Goal: Task Accomplishment & Management: Manage account settings

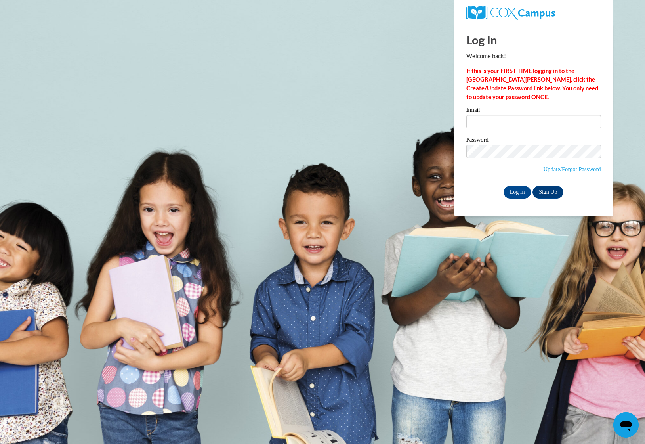
type input "theath@atlantaspeechschool.org"
click at [520, 191] on input "Log In" at bounding box center [518, 192] width 28 height 13
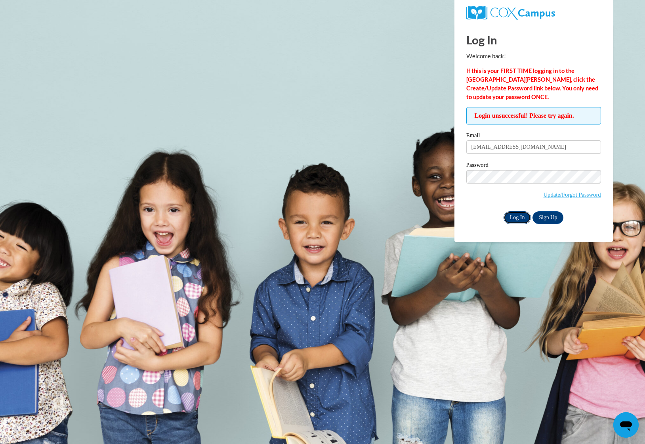
click at [518, 220] on input "Log In" at bounding box center [518, 217] width 28 height 13
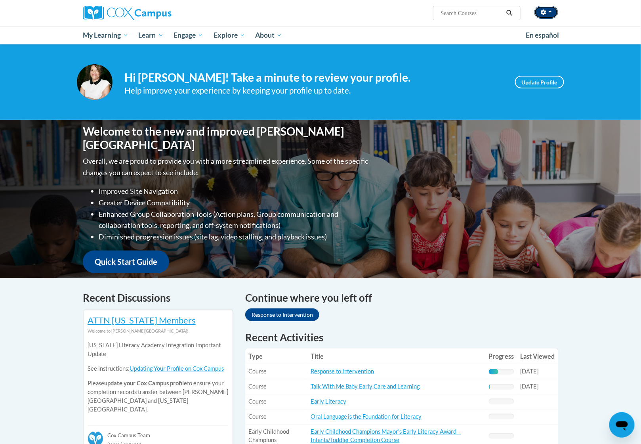
click at [543, 10] on icon "button" at bounding box center [543, 13] width 5 height 6
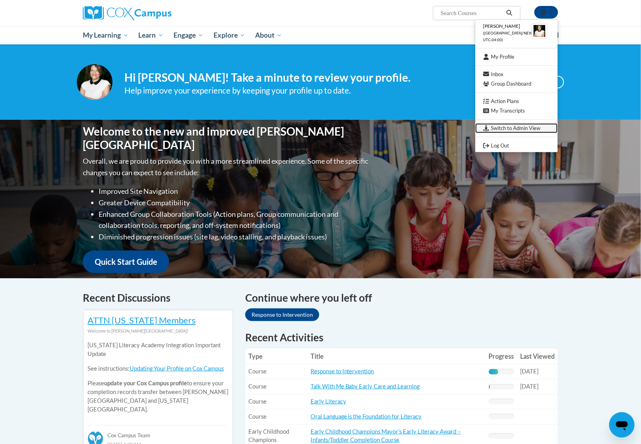
click at [509, 124] on link "Switch to Admin View" at bounding box center [517, 128] width 82 height 10
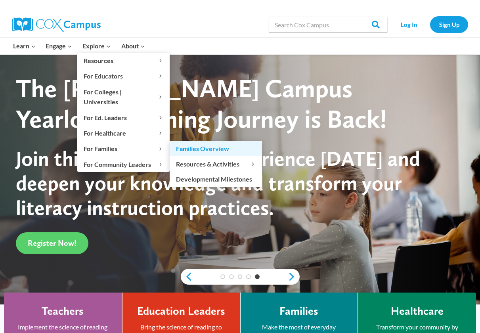
click at [191, 141] on link "Families Overview" at bounding box center [216, 148] width 92 height 15
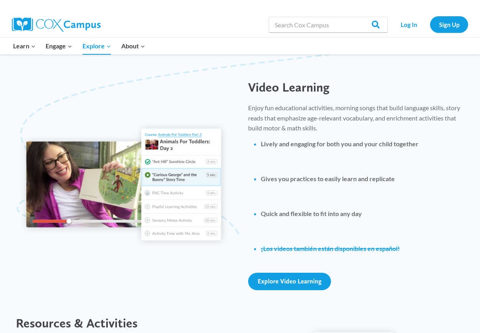
scroll to position [793, 0]
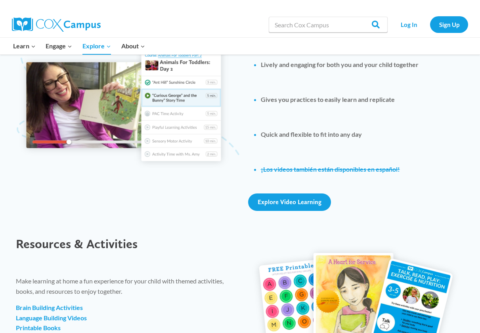
click at [363, 198] on div "Explore Video Learning" at bounding box center [356, 201] width 216 height 17
click at [52, 192] on div at bounding box center [124, 105] width 232 height 226
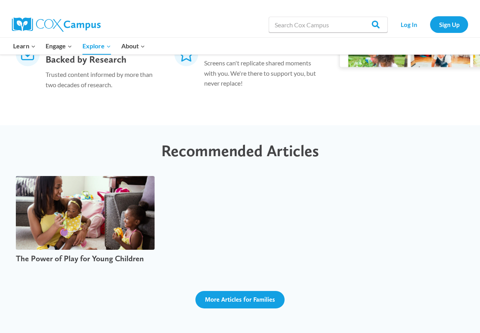
scroll to position [1506, 0]
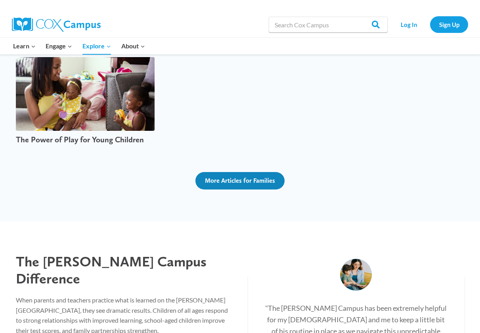
click at [224, 172] on link "More Articles for Families" at bounding box center [239, 180] width 89 height 17
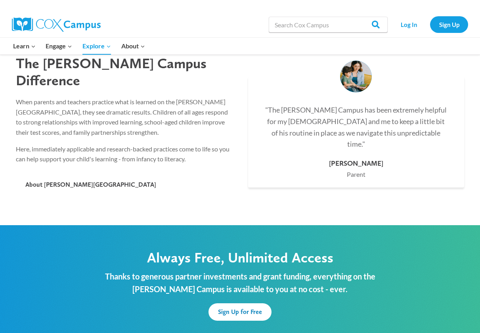
scroll to position [1817, 0]
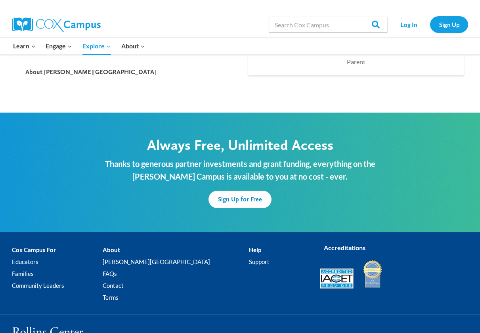
click at [21, 63] on div "The Cox Campus Difference When parents and teachers practice what is learned on…" at bounding box center [240, 11] width 480 height 202
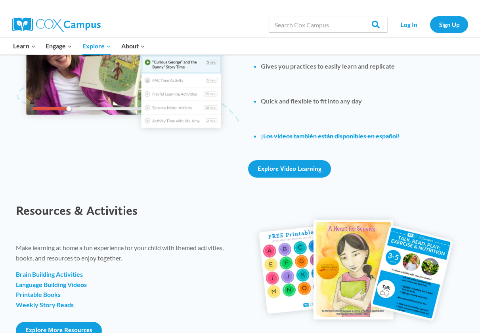
scroll to position [747, 0]
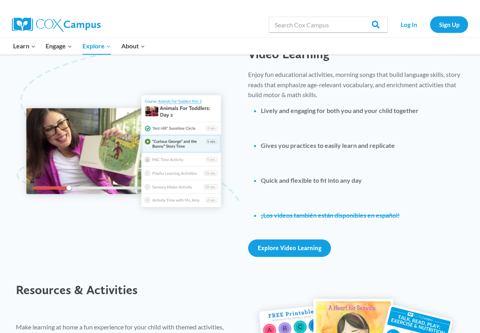
click at [10, 98] on div at bounding box center [124, 151] width 232 height 149
click at [13, 82] on div at bounding box center [124, 151] width 232 height 149
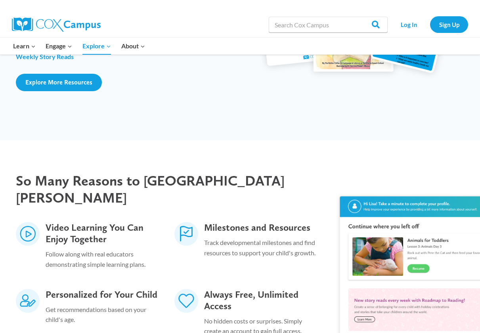
scroll to position [905, 0]
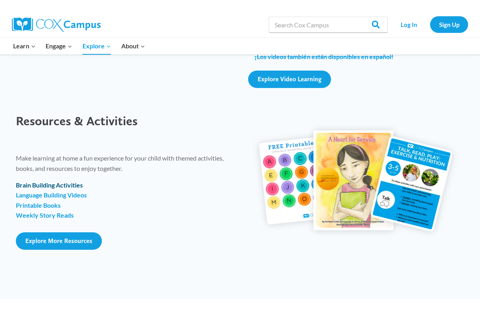
click at [57, 187] on strong "Brain Building Activities" at bounding box center [49, 185] width 67 height 8
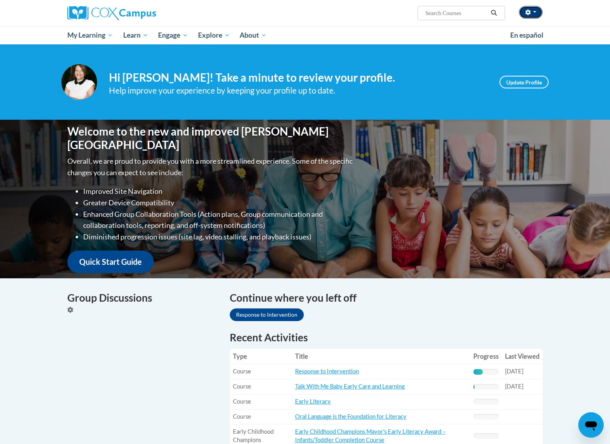
click at [528, 13] on icon "button" at bounding box center [528, 13] width 5 height 6
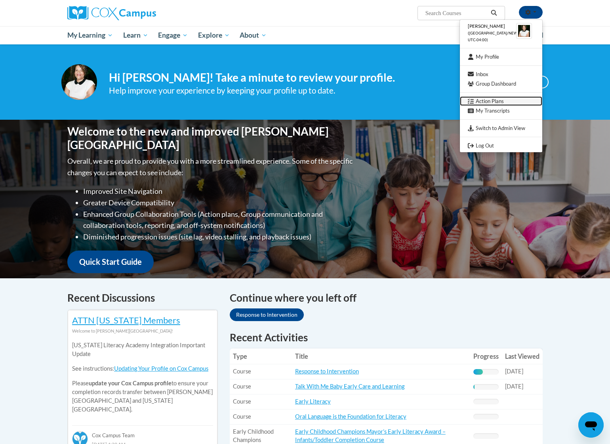
click at [480, 99] on link "Action Plans" at bounding box center [501, 101] width 82 height 10
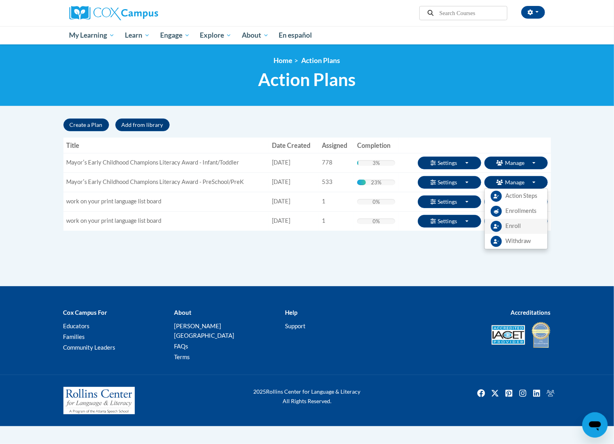
click at [518, 226] on span "Enroll" at bounding box center [513, 226] width 15 height 8
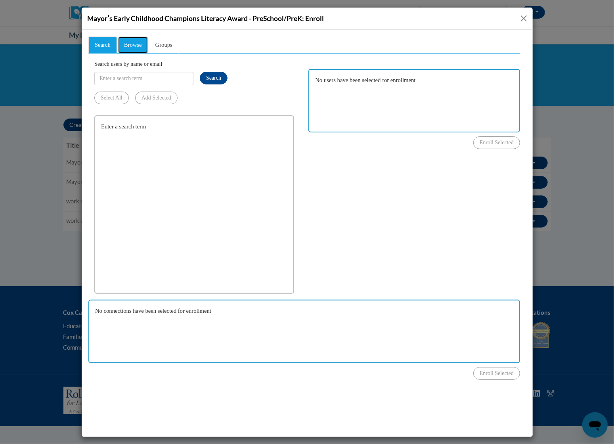
click at [141, 48] on span "Browse" at bounding box center [133, 44] width 18 height 6
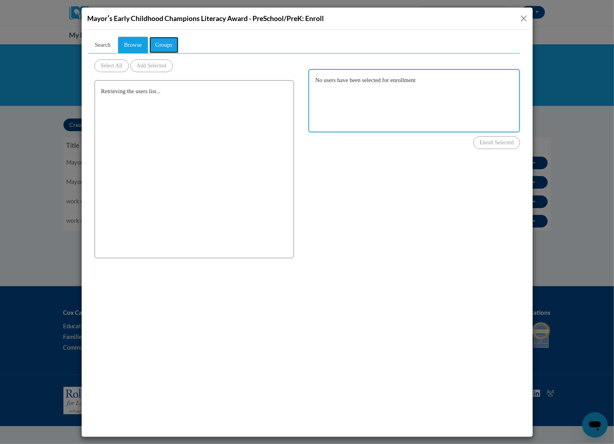
click at [164, 47] on span "Groups" at bounding box center [163, 44] width 17 height 6
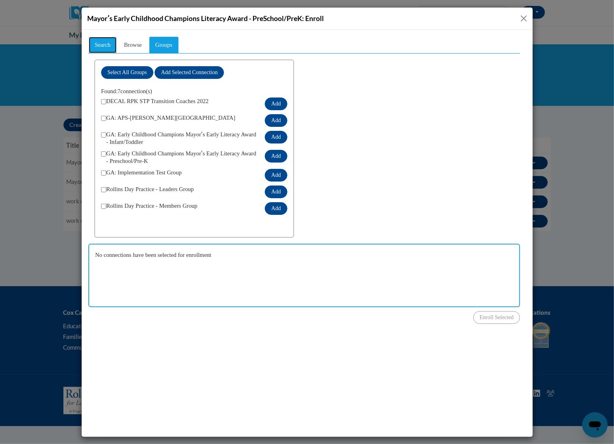
click at [108, 50] on link "Search" at bounding box center [102, 44] width 29 height 17
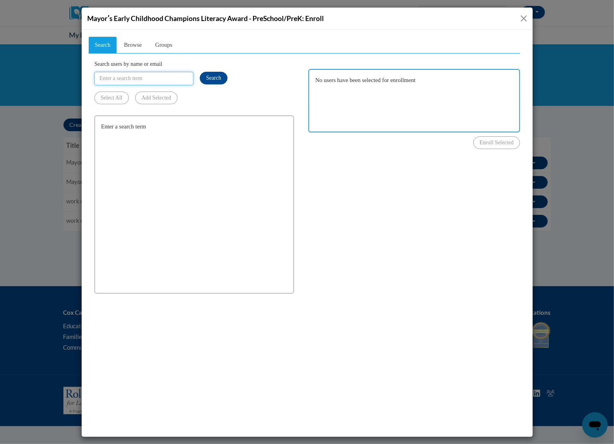
click at [158, 80] on input "Search users by name or email" at bounding box center [143, 77] width 99 height 13
paste input "ambria24@yahoo.com ardillasclass@hotmail.com daisya@ymcaatlanta.org"
drag, startPoint x: 190, startPoint y: 77, endPoint x: 153, endPoint y: 80, distance: 37.0
click at [153, 80] on input "ambria24@yahoo.com ardillasclass@hotmail.com daisya@ymcaatlanta.org" at bounding box center [143, 77] width 99 height 13
type input "ambria24@yahoo.com"
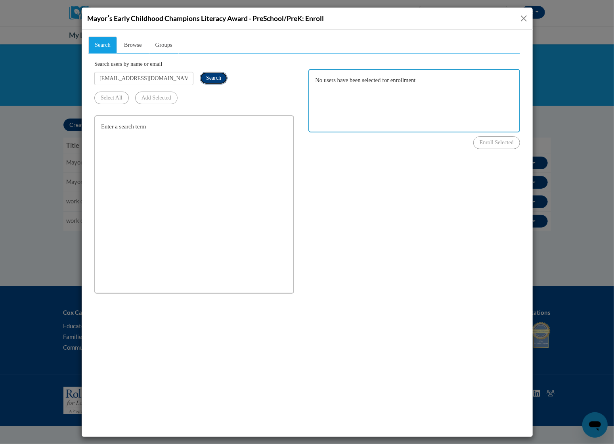
click at [203, 77] on button "Search" at bounding box center [213, 77] width 28 height 13
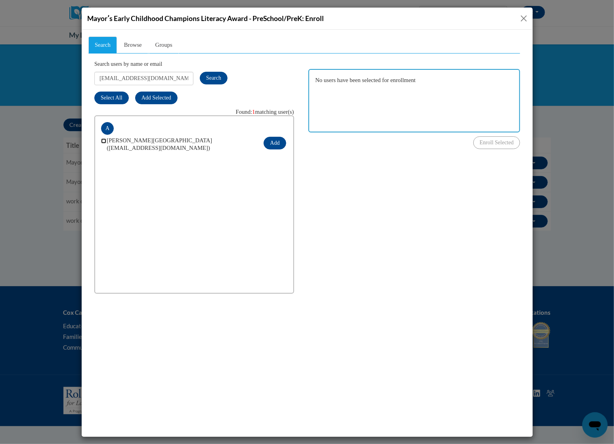
click at [103, 140] on input "checkbox" at bounding box center [103, 140] width 5 height 5
checkbox input "true"
click at [528, 18] on button "Close" at bounding box center [524, 18] width 10 height 10
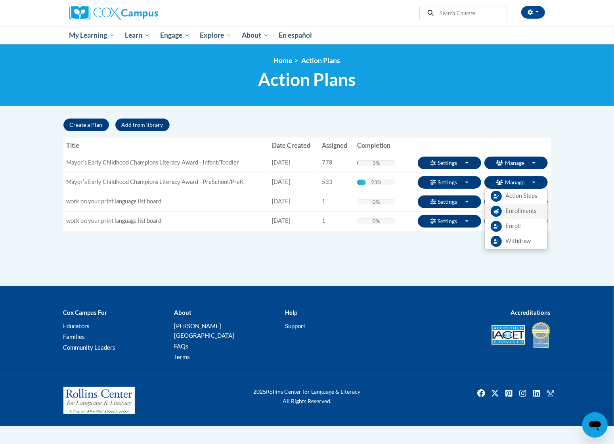
click at [511, 214] on span "Enrollments" at bounding box center [521, 211] width 31 height 8
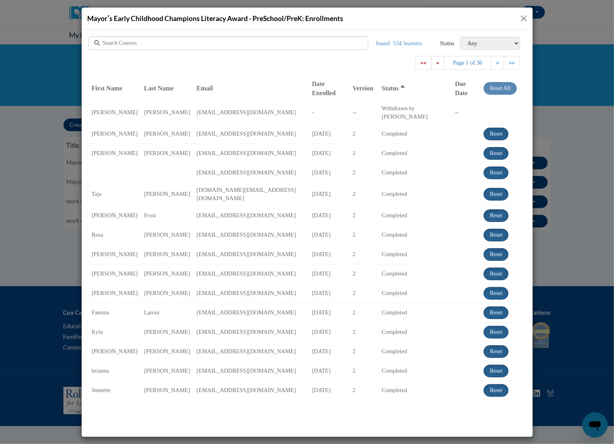
click at [525, 19] on button "Close" at bounding box center [524, 18] width 10 height 10
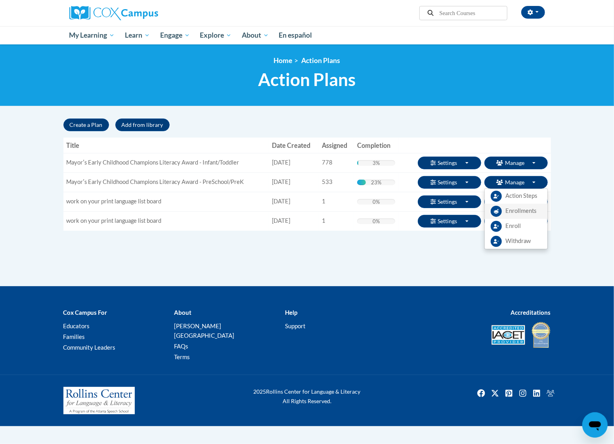
click at [517, 213] on span "Enrollments" at bounding box center [521, 211] width 31 height 8
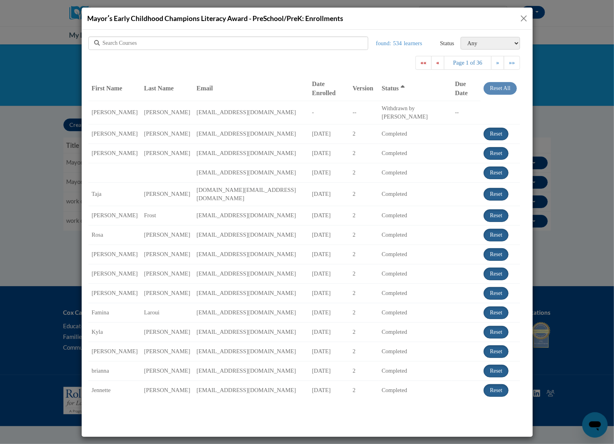
click at [520, 20] on button "Close" at bounding box center [524, 18] width 10 height 10
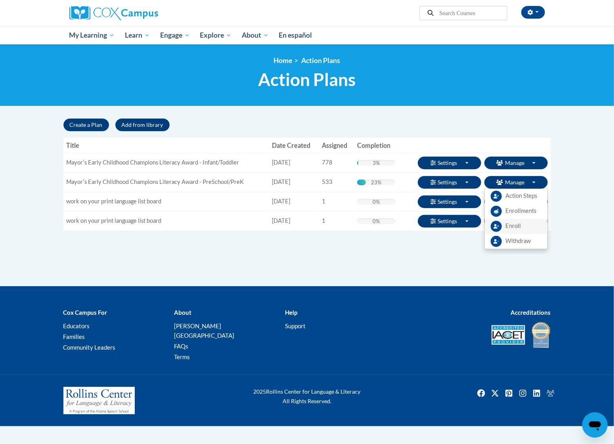
click at [512, 228] on span "Enroll" at bounding box center [513, 226] width 15 height 8
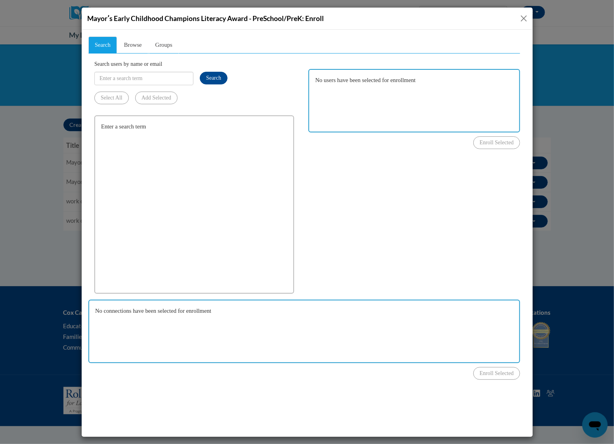
click at [523, 17] on button "Close" at bounding box center [524, 18] width 10 height 10
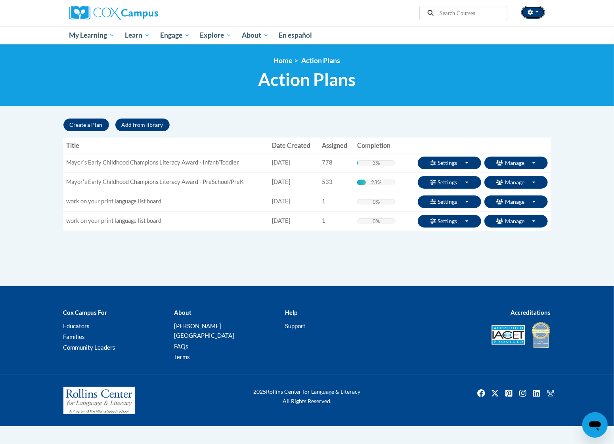
click at [531, 11] on icon "button" at bounding box center [530, 13] width 5 height 6
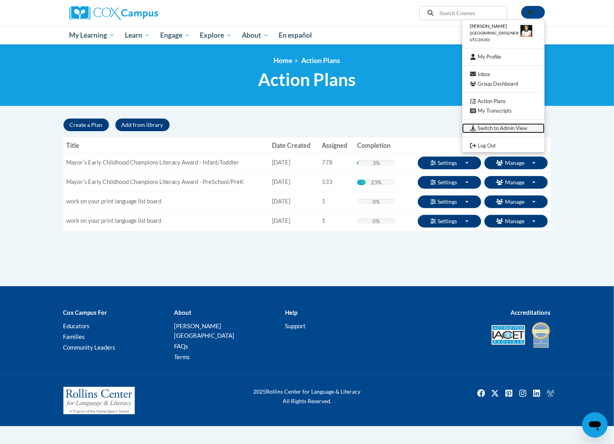
click at [509, 128] on link "Switch to Admin View" at bounding box center [503, 128] width 82 height 10
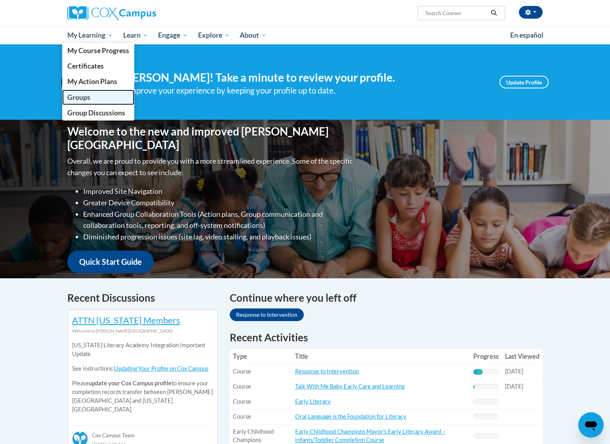
click at [92, 95] on link "Groups" at bounding box center [98, 97] width 72 height 15
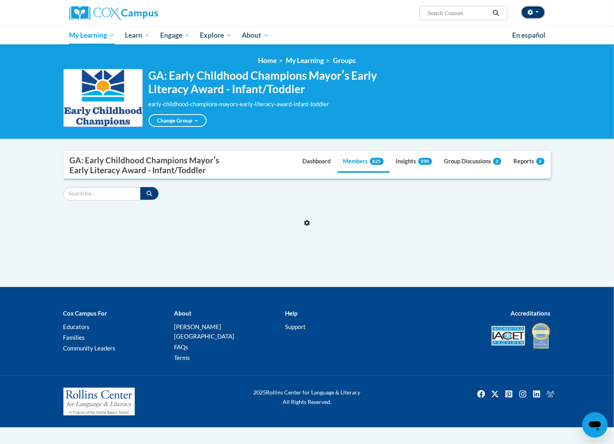
click at [536, 8] on button "button" at bounding box center [533, 12] width 24 height 13
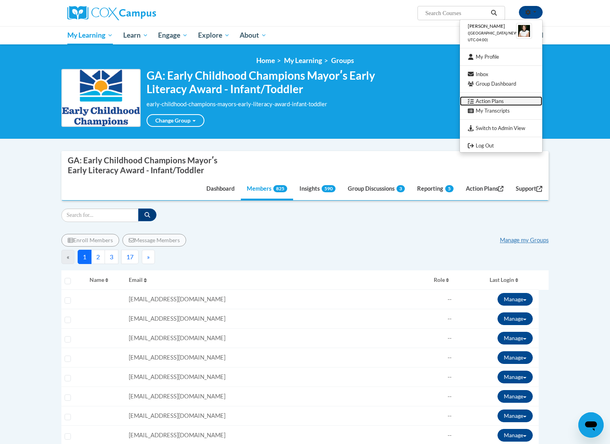
click at [506, 97] on link "Action Plans" at bounding box center [501, 101] width 82 height 10
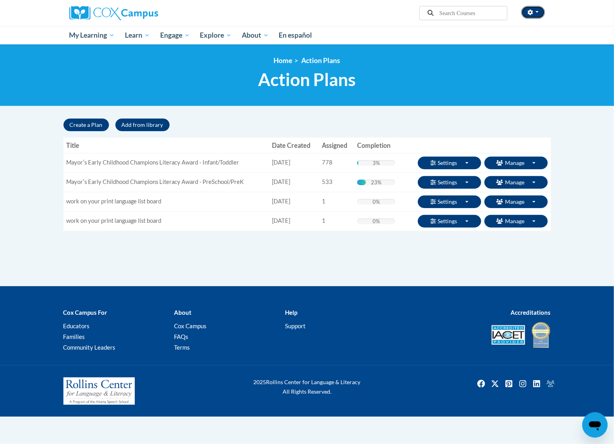
click at [528, 13] on icon "button" at bounding box center [531, 13] width 6 height 6
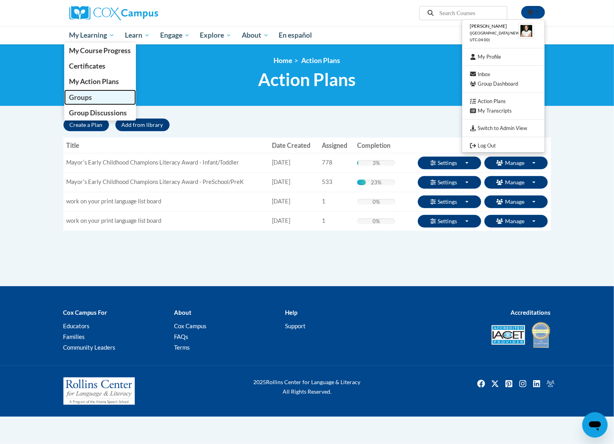
click at [88, 94] on span "Groups" at bounding box center [80, 97] width 23 height 8
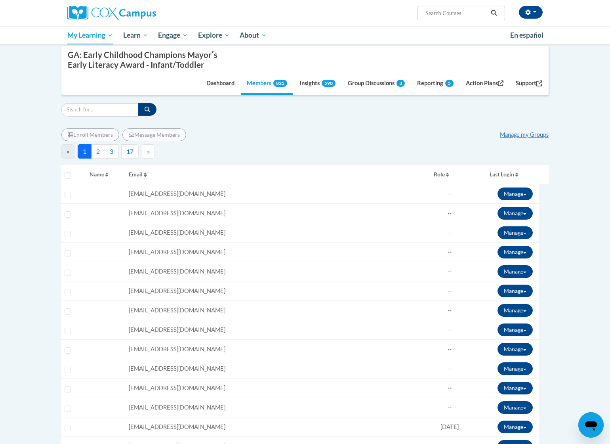
scroll to position [53, 0]
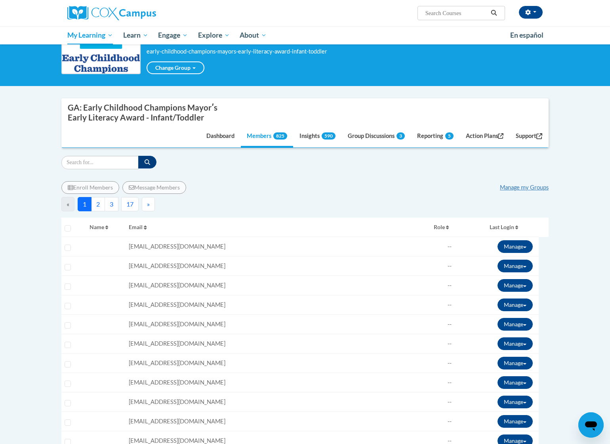
drag, startPoint x: 346, startPoint y: 172, endPoint x: 336, endPoint y: 172, distance: 9.5
click at [121, 167] on input "Search" at bounding box center [99, 162] width 77 height 13
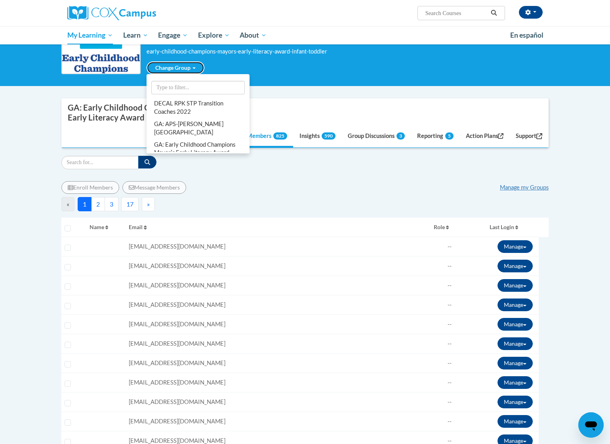
click at [191, 69] on link "Change Group" at bounding box center [176, 67] width 58 height 13
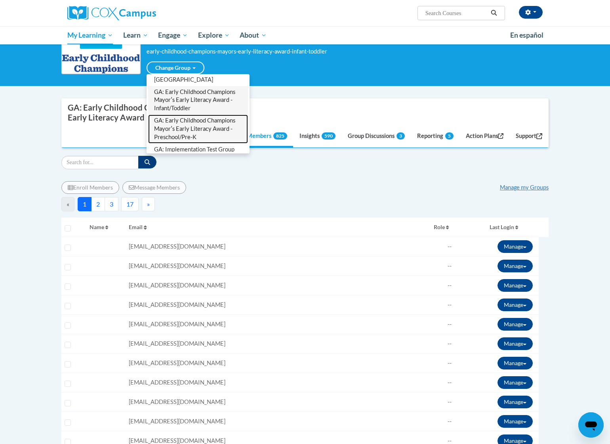
click at [193, 124] on link "GA: Early Childhood Champions Mayorʹs Early Literacy Award - Preschool/Pre-K" at bounding box center [198, 129] width 100 height 29
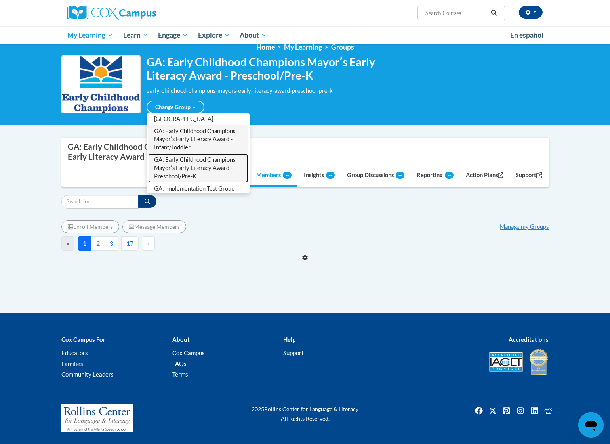
scroll to position [14, 0]
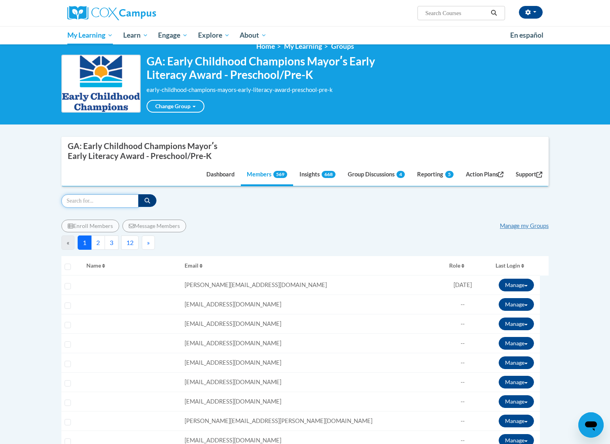
click at [126, 202] on input "Search" at bounding box center [99, 200] width 77 height 13
paste input "Camillembolton216@gmail.com"
type input "Camillembolton216@gmail.com"
click at [146, 200] on icon "button" at bounding box center [148, 201] width 6 height 6
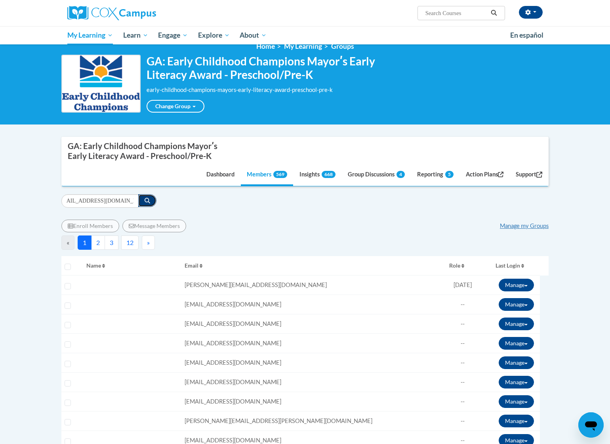
scroll to position [0, 0]
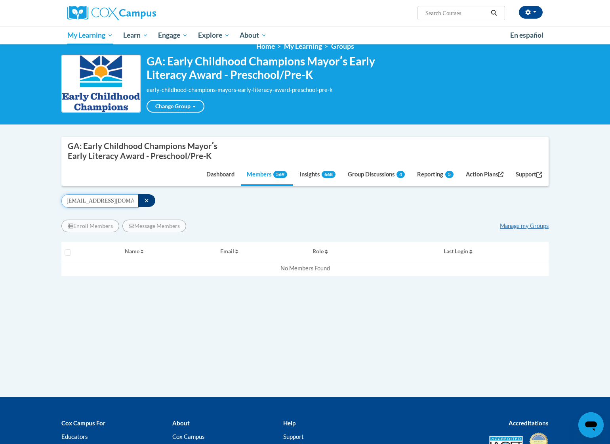
click at [126, 198] on input "Camillembolton216@gmail.com" at bounding box center [99, 200] width 77 height 13
click at [145, 201] on icon "button" at bounding box center [147, 201] width 4 height 6
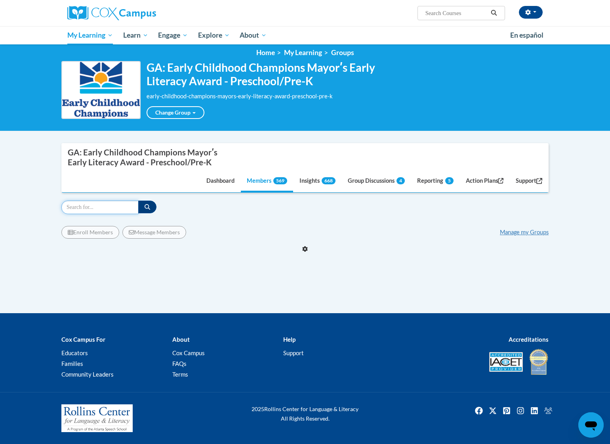
click at [129, 205] on input "Search" at bounding box center [99, 207] width 77 height 13
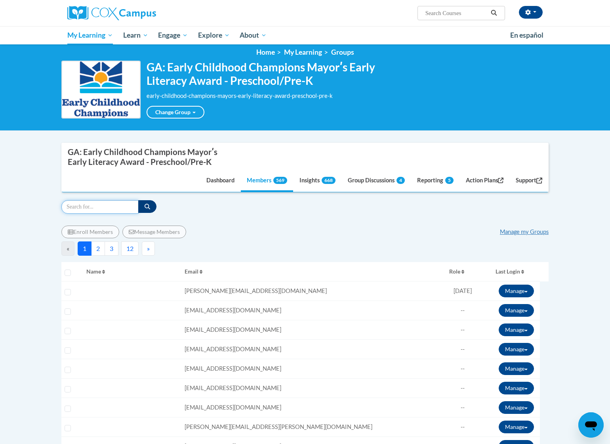
paste input "m.cobb@thefrazercenter.org"
type input "m.cobb@thefrazercenter.org"
click at [154, 205] on button "button" at bounding box center [147, 206] width 18 height 13
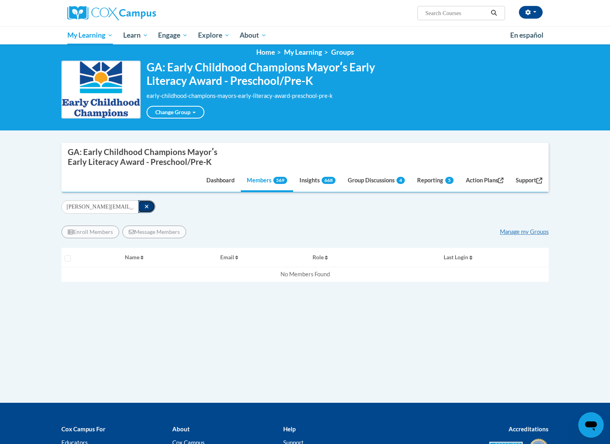
click at [143, 207] on button "button" at bounding box center [146, 206] width 17 height 13
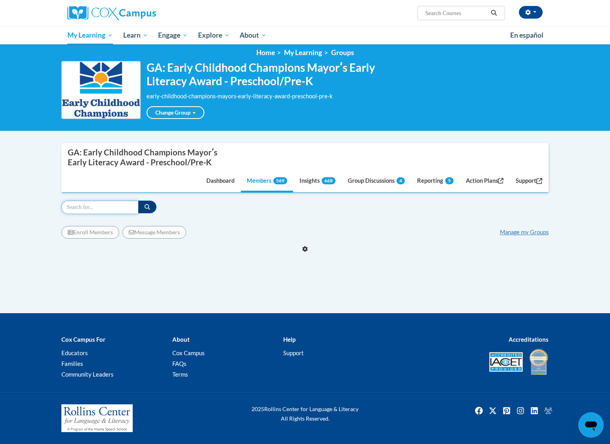
click at [130, 208] on input "Search" at bounding box center [99, 207] width 77 height 13
paste input "Baicydas@gmail.com"
type input "Baicydas@gmail.com"
click at [151, 208] on button "button" at bounding box center [147, 207] width 18 height 13
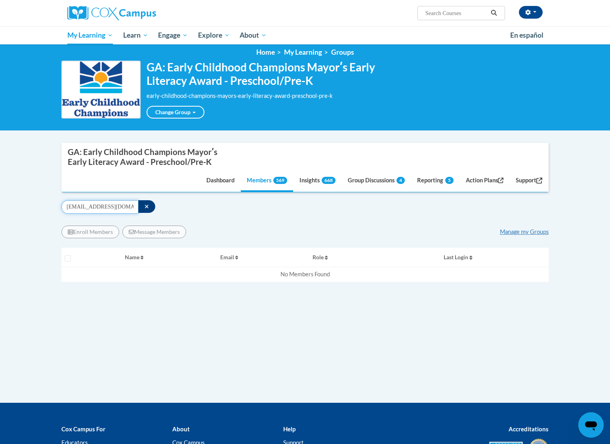
click at [116, 206] on input "Baicydas@gmail.com" at bounding box center [99, 206] width 77 height 13
click at [148, 206] on button "button" at bounding box center [146, 206] width 17 height 13
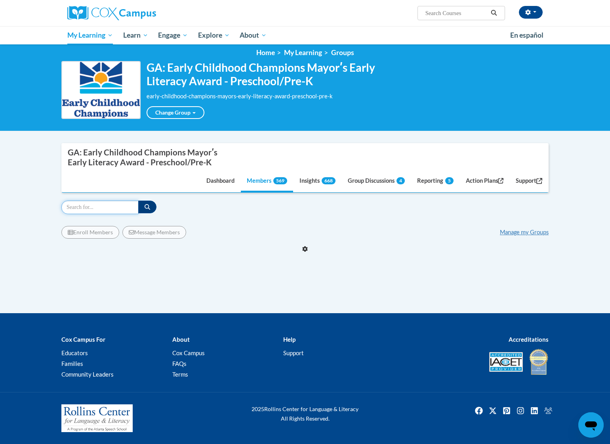
click at [127, 205] on input "Search" at bounding box center [99, 207] width 77 height 13
paste input "Kdumas2280@ail.com"
type input "Kdumas2280@ail.com"
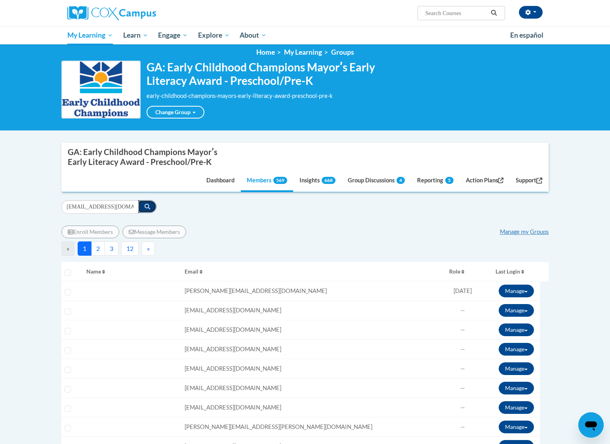
click at [145, 207] on icon "button" at bounding box center [148, 207] width 6 height 6
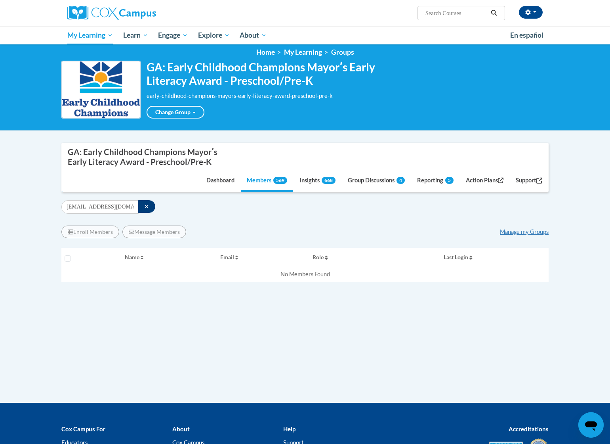
click at [151, 200] on div "Supervisor Modal Window GA: Early Childhood Champions Mayorʹs Early Literacy Aw…" at bounding box center [305, 249] width 488 height 212
click at [150, 204] on button "button" at bounding box center [146, 206] width 17 height 13
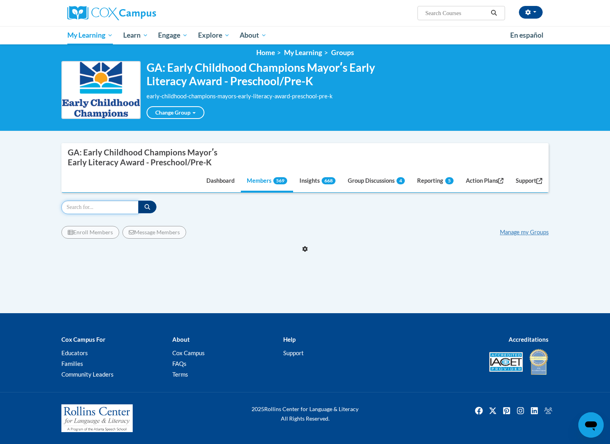
click at [129, 205] on input "Search" at bounding box center [99, 207] width 77 height 13
paste input "angelafarmer33@gmail.com"
type input "angelafarmer33@gmail.com"
click at [146, 207] on icon "button" at bounding box center [148, 207] width 6 height 6
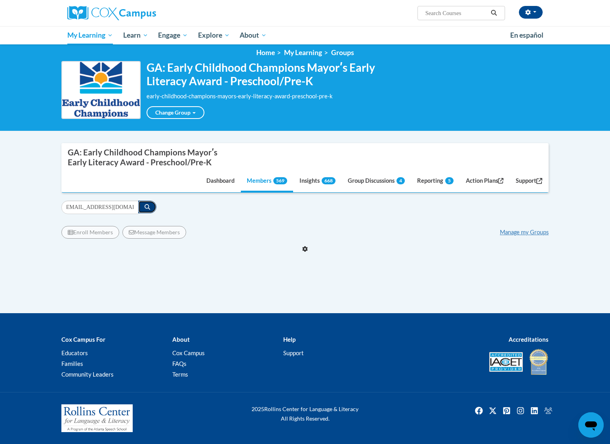
scroll to position [0, 0]
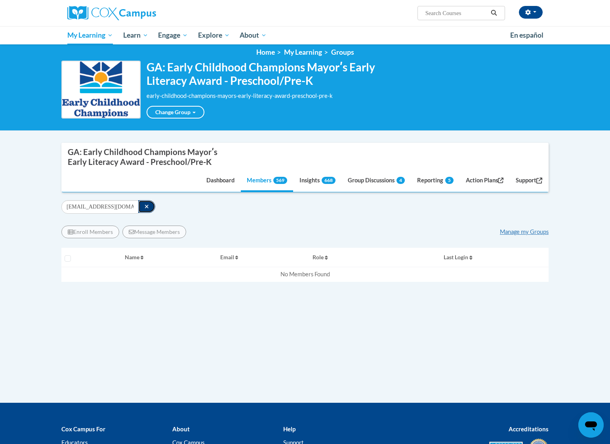
click at [152, 205] on button "button" at bounding box center [146, 206] width 17 height 13
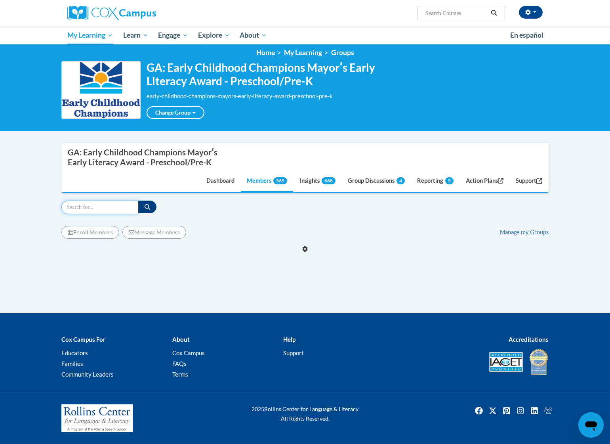
click at [122, 208] on input "Search" at bounding box center [99, 207] width 77 height 13
paste input "jonathanfrancis549@gmail.com"
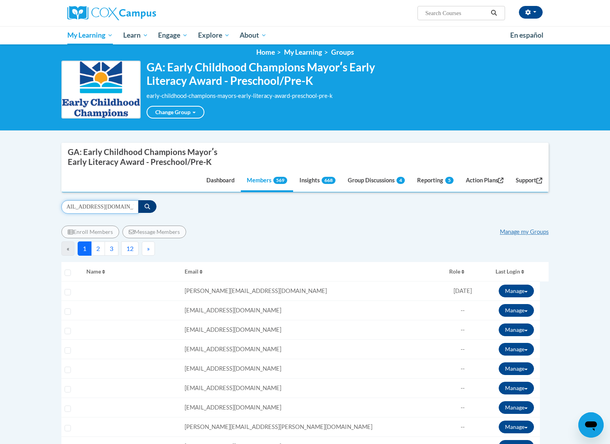
type input "jonathanfrancis549@gmail.com"
click at [143, 208] on button "button" at bounding box center [147, 206] width 18 height 13
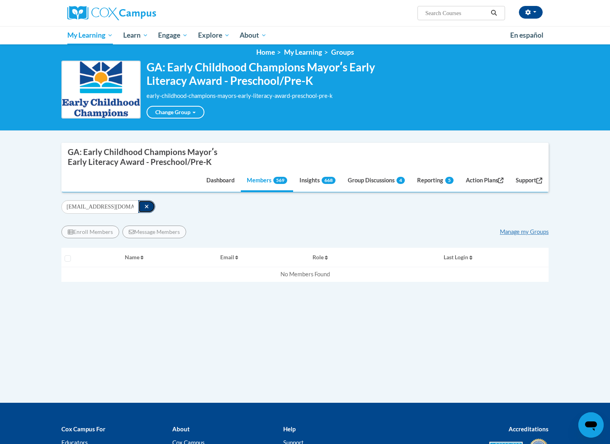
click at [145, 203] on button "button" at bounding box center [146, 206] width 17 height 13
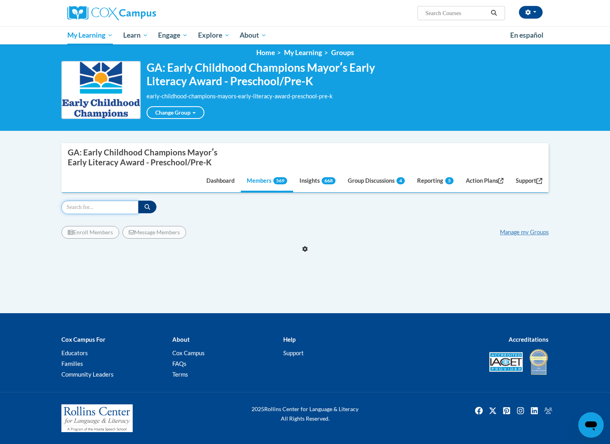
click at [129, 207] on input "Search" at bounding box center [99, 207] width 77 height 13
paste input "emily.fraser@aischool.org"
type input "emily.fraser@aischool.org"
click at [145, 208] on icon "button" at bounding box center [148, 207] width 6 height 6
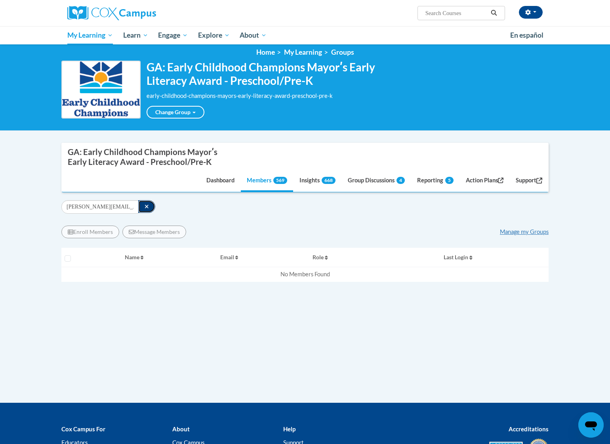
click at [142, 207] on button "button" at bounding box center [146, 206] width 17 height 13
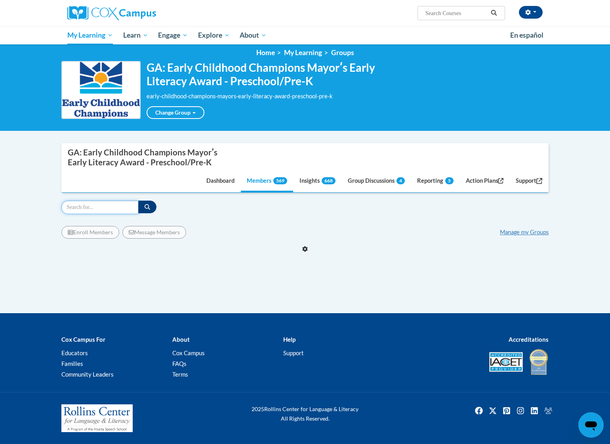
click at [115, 208] on input "Search" at bounding box center [99, 207] width 77 height 13
paste input "yannagardner57@gmail.com"
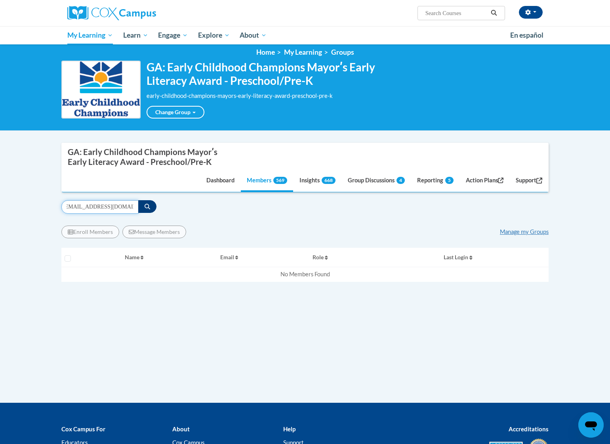
type input "yannagardner57@gmail.com"
click at [146, 208] on icon "button" at bounding box center [148, 207] width 6 height 6
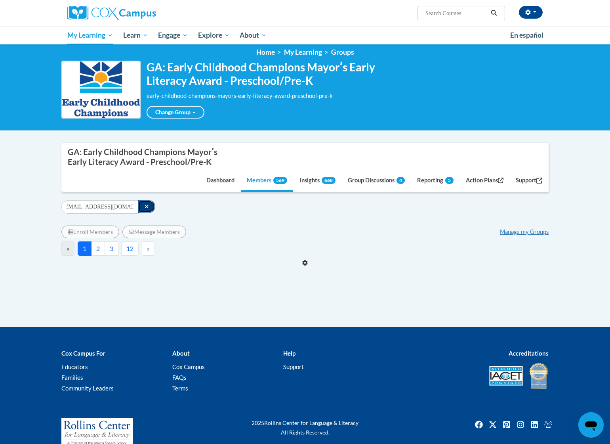
scroll to position [0, 0]
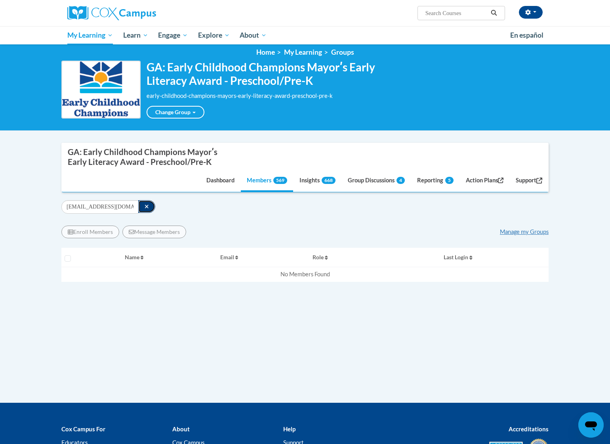
click at [151, 205] on button "button" at bounding box center [146, 206] width 17 height 13
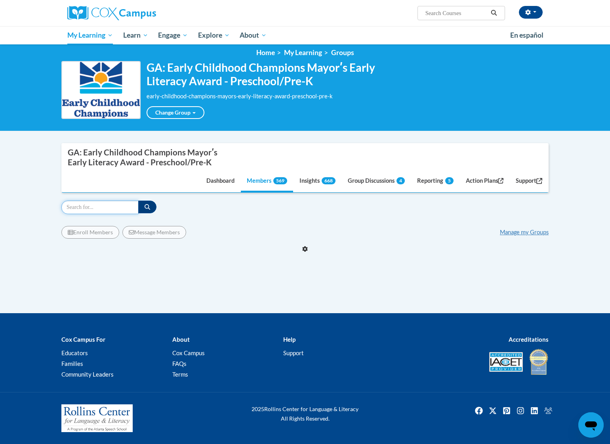
click at [129, 207] on input "Search" at bounding box center [99, 207] width 77 height 13
paste input "Calandrasharell.mgmt@icloud.com"
type input "Calandrasharell.mgmt@icloud.com"
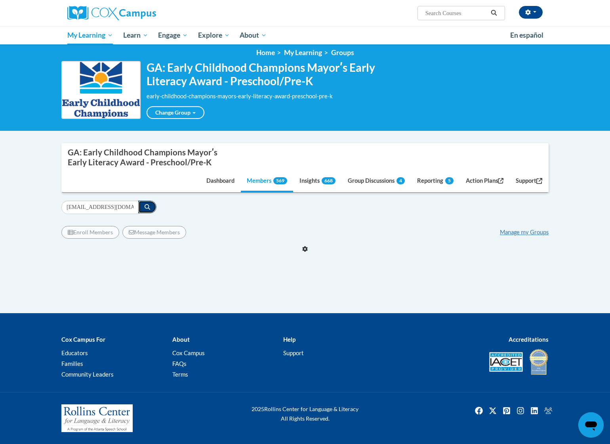
click at [145, 207] on icon "button" at bounding box center [148, 207] width 6 height 6
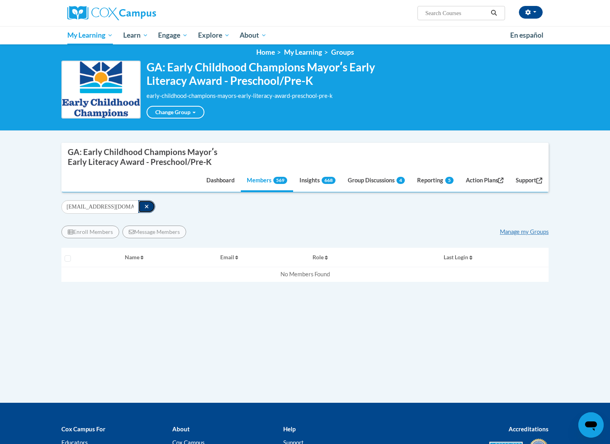
click at [146, 205] on icon "button" at bounding box center [147, 207] width 4 height 6
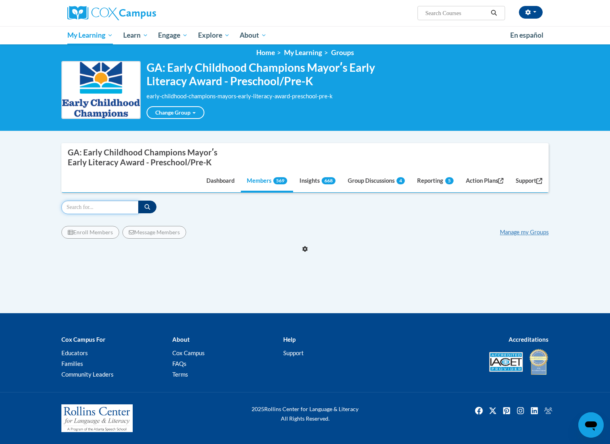
click at [124, 205] on input "Search" at bounding box center [99, 207] width 77 height 13
paste input "stephanie.jroyle@gmail.com"
type input "stephanie.jroyle@gmail.com"
click at [151, 208] on button "button" at bounding box center [147, 207] width 18 height 13
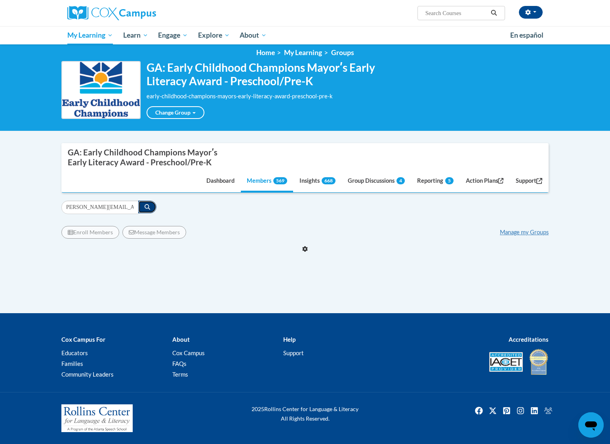
scroll to position [0, 0]
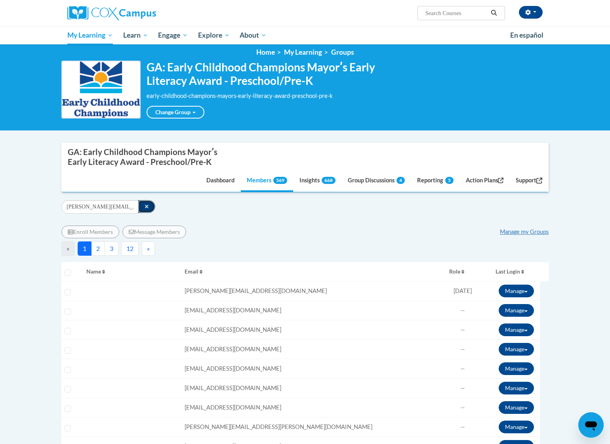
click at [145, 207] on icon "button" at bounding box center [147, 207] width 4 height 6
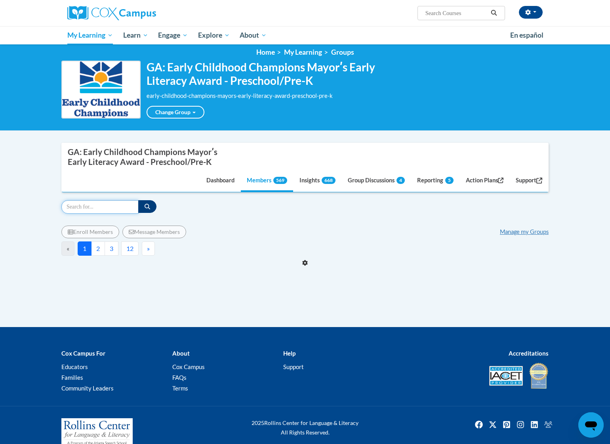
click at [118, 208] on input "Search" at bounding box center [99, 206] width 77 height 13
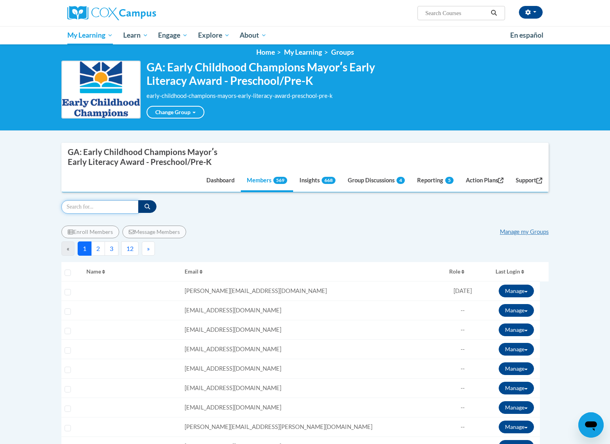
paste input "stephanie.jroyle@gmail.com"
type input "stephanie.jroyle@gmail.com"
click at [143, 207] on button "button" at bounding box center [147, 206] width 18 height 13
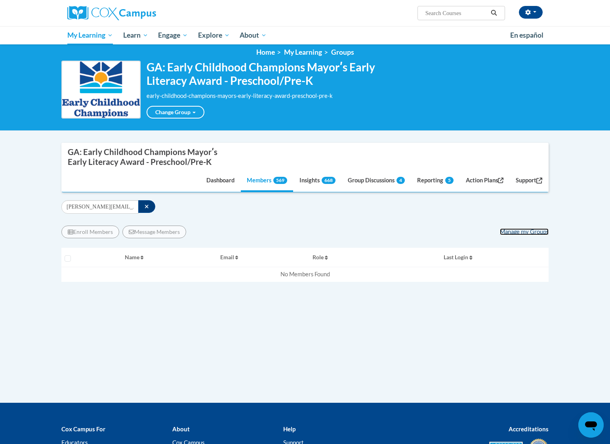
click at [520, 230] on link "Manage my Groups" at bounding box center [524, 231] width 49 height 7
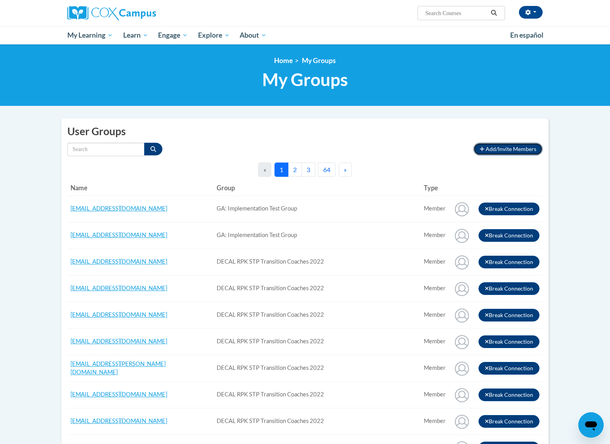
click at [491, 151] on span "Add/Invite Members" at bounding box center [511, 148] width 51 height 7
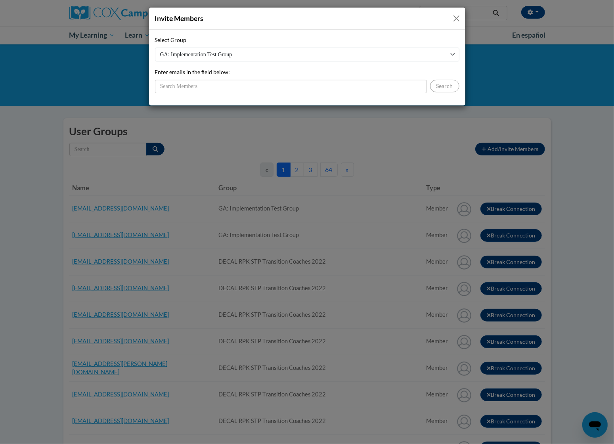
click at [339, 52] on select "GA: Implementation Test Group DECAL RPK STP Transition Coaches 2022 [GEOGRAPHIC…" at bounding box center [307, 55] width 304 height 14
select select "11908610-0000-0000-0000-000000000000"
click at [155, 48] on select "GA: Implementation Test Group DECAL RPK STP Transition Coaches 2022 [GEOGRAPHIC…" at bounding box center [307, 55] width 304 height 14
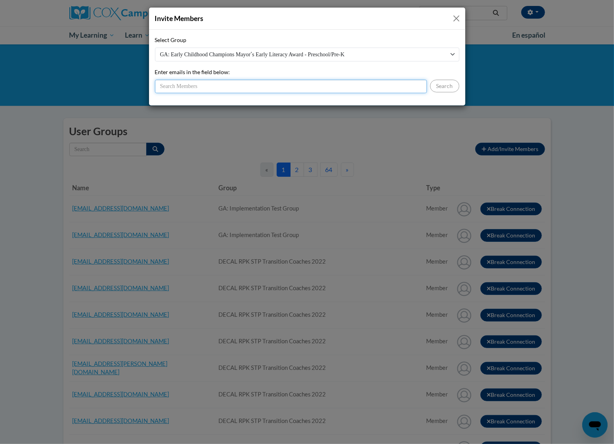
click at [296, 88] on input "Enter emails in the field below:" at bounding box center [291, 86] width 272 height 13
paste input "[PERSON_NAME][EMAIL_ADDRESS][DOMAIN_NAME]"
type input "[PERSON_NAME][EMAIL_ADDRESS][DOMAIN_NAME]"
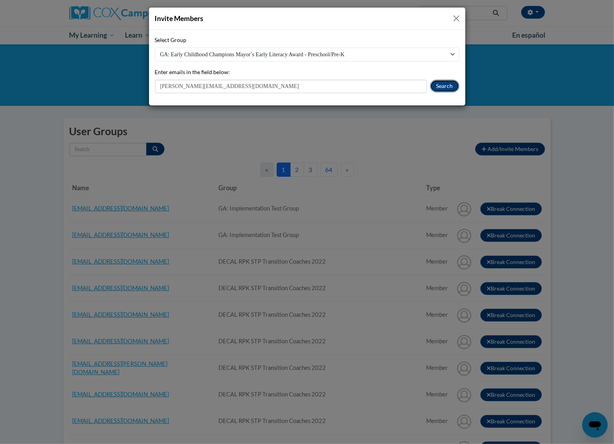
click at [442, 89] on button "Search" at bounding box center [444, 86] width 29 height 13
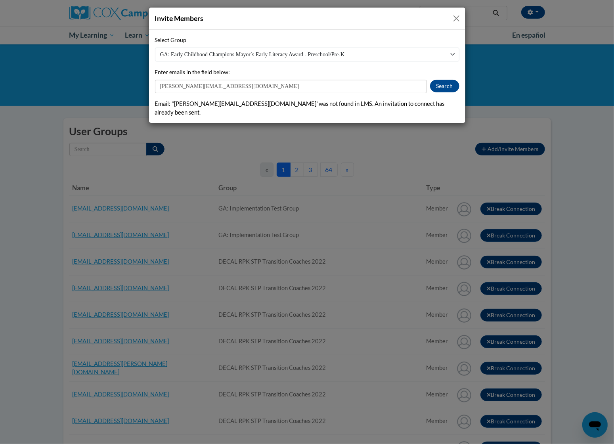
click at [454, 19] on button "Close" at bounding box center [456, 18] width 10 height 10
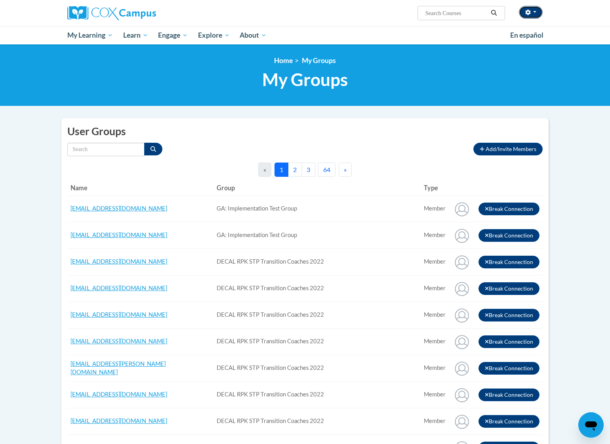
click at [530, 8] on button "button" at bounding box center [531, 12] width 24 height 13
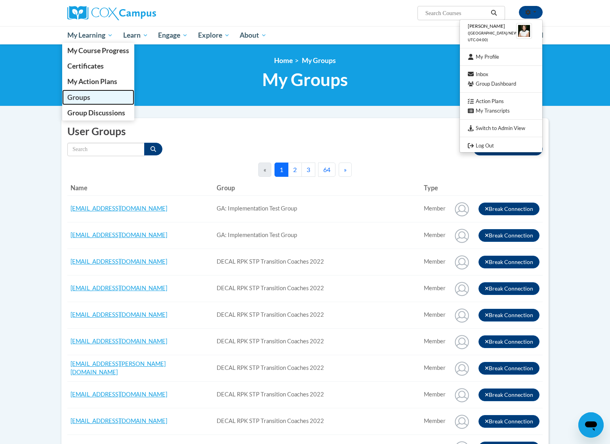
click at [90, 95] on span "Groups" at bounding box center [78, 97] width 23 height 8
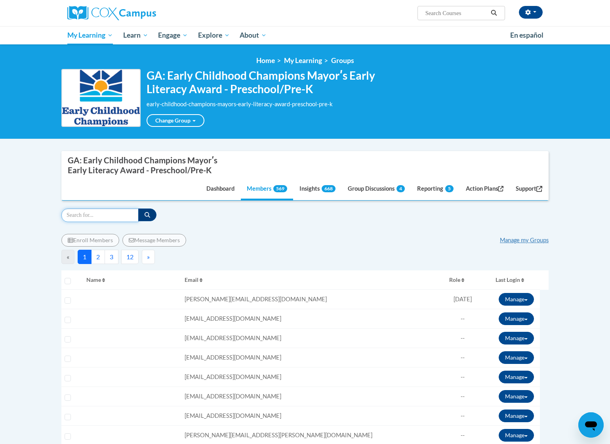
click at [127, 214] on input "Search" at bounding box center [99, 214] width 77 height 13
paste input "[EMAIL_ADDRESS][DOMAIN_NAME]"
type input "[EMAIL_ADDRESS][DOMAIN_NAME]"
click at [145, 214] on icon "button" at bounding box center [148, 215] width 6 height 6
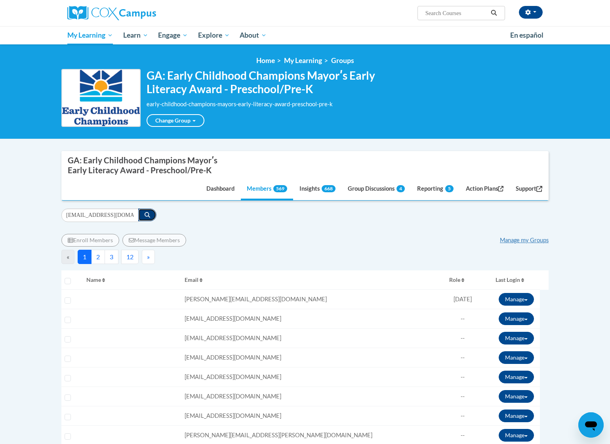
scroll to position [0, 0]
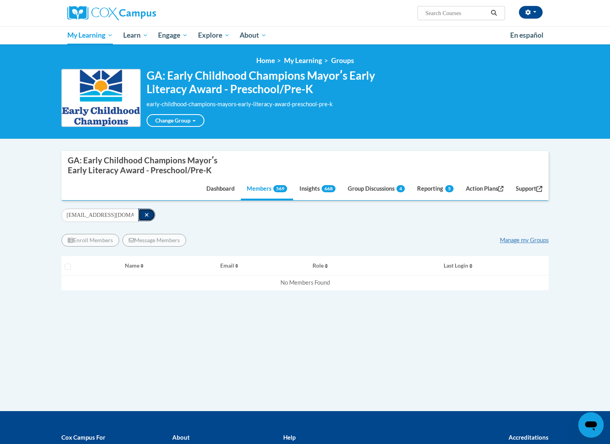
click at [142, 211] on button "button" at bounding box center [146, 214] width 17 height 13
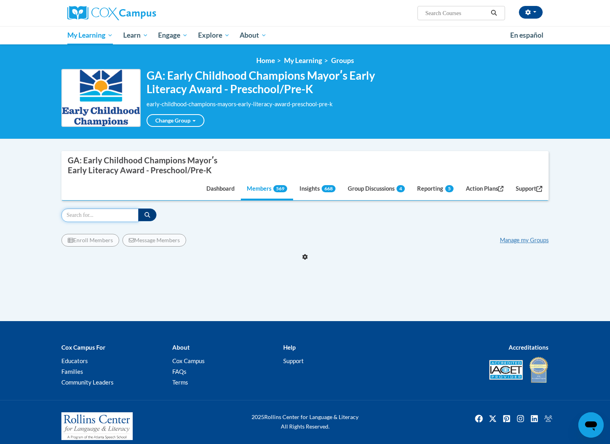
click at [130, 213] on input "Search" at bounding box center [99, 214] width 77 height 13
paste input "[EMAIL_ADDRESS][DOMAIN_NAME]"
type input "[EMAIL_ADDRESS][DOMAIN_NAME]"
click at [147, 214] on icon "button" at bounding box center [148, 215] width 6 height 6
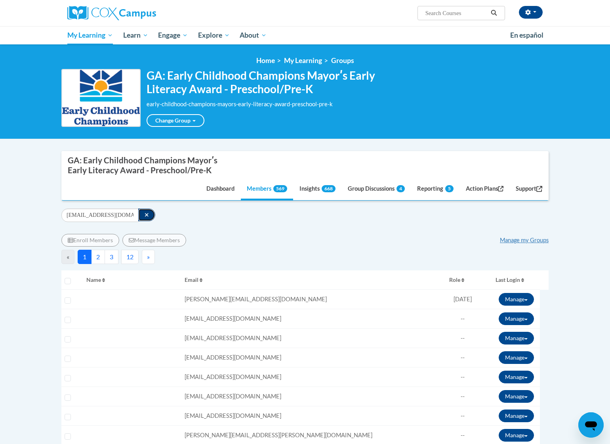
click at [141, 215] on button "button" at bounding box center [146, 214] width 17 height 13
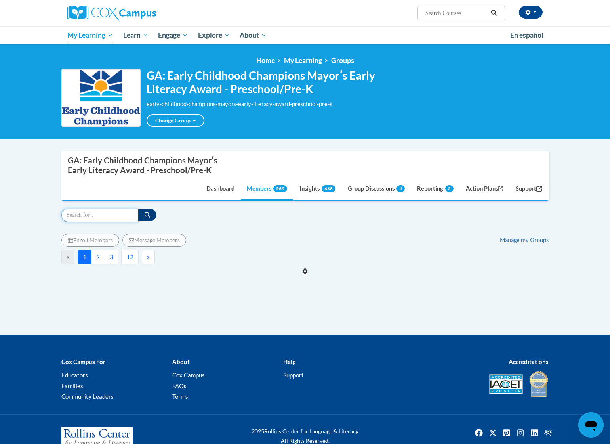
click at [125, 216] on input "Search" at bounding box center [99, 214] width 77 height 13
paste input "[EMAIL_ADDRESS][DOMAIN_NAME]"
type input "[EMAIL_ADDRESS][DOMAIN_NAME]"
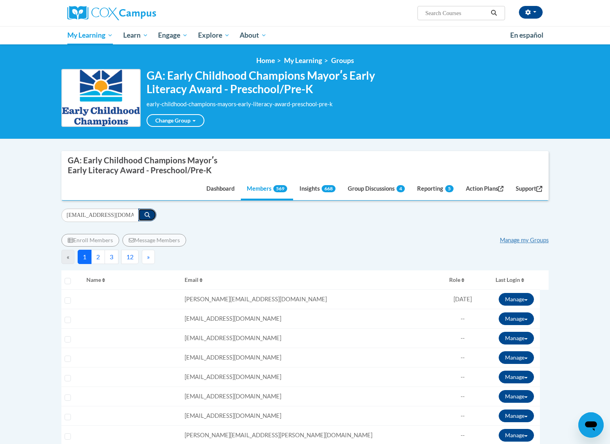
click at [146, 218] on button "button" at bounding box center [147, 214] width 18 height 13
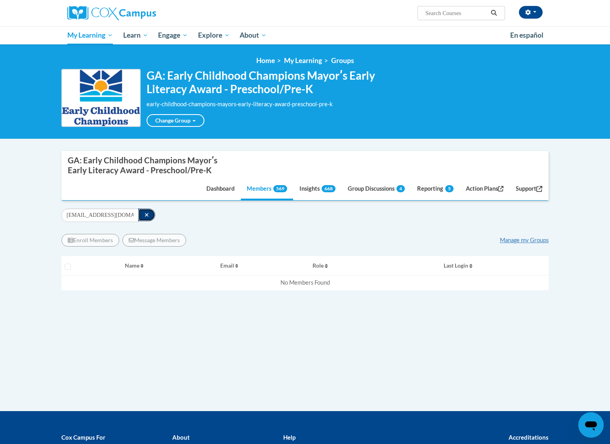
click at [147, 216] on icon "button" at bounding box center [147, 215] width 4 height 6
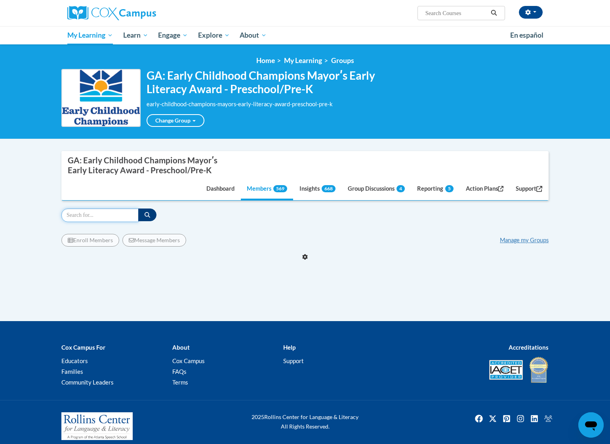
click at [132, 216] on input "Search" at bounding box center [99, 214] width 77 height 13
paste input "[EMAIL_ADDRESS][DOMAIN_NAME]"
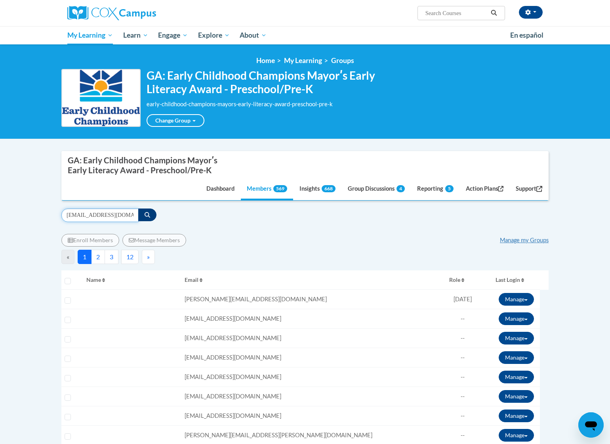
type input "[EMAIL_ADDRESS][DOMAIN_NAME]"
click at [145, 216] on icon "button" at bounding box center [148, 215] width 6 height 6
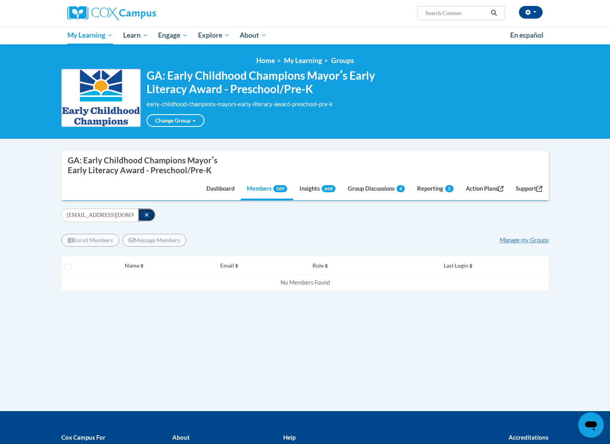
click at [148, 214] on icon "button" at bounding box center [147, 215] width 4 height 6
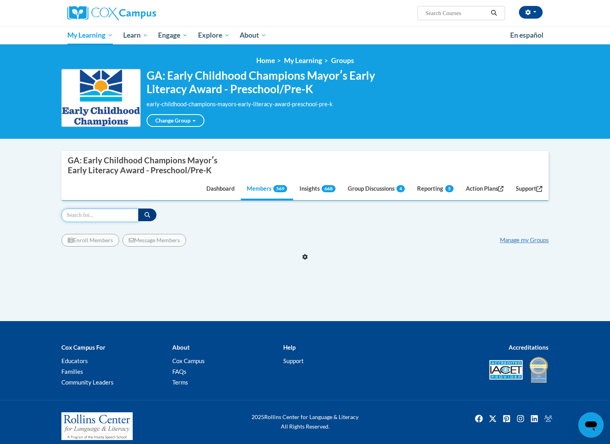
click at [113, 216] on input "Search" at bounding box center [99, 214] width 77 height 13
paste input "[EMAIL_ADDRESS][DOMAIN_NAME]"
type input "[EMAIL_ADDRESS][DOMAIN_NAME]"
click at [146, 213] on icon "button" at bounding box center [148, 215] width 6 height 6
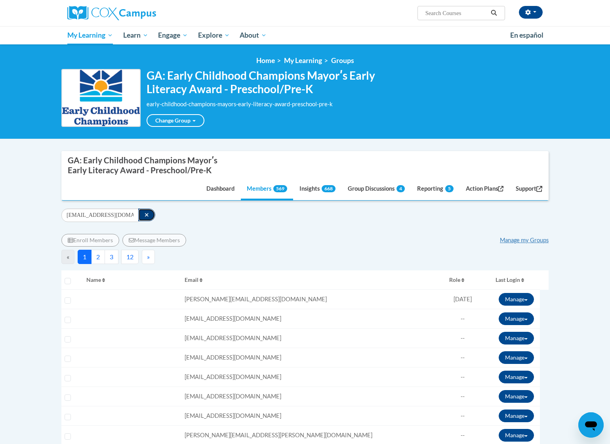
click at [147, 216] on icon "button" at bounding box center [147, 215] width 4 height 4
click at [103, 211] on input "Search" at bounding box center [99, 214] width 77 height 13
paste input "[EMAIL_ADDRESS][DOMAIN_NAME]"
type input "[EMAIL_ADDRESS][DOMAIN_NAME]"
click at [148, 213] on icon "button" at bounding box center [148, 215] width 6 height 6
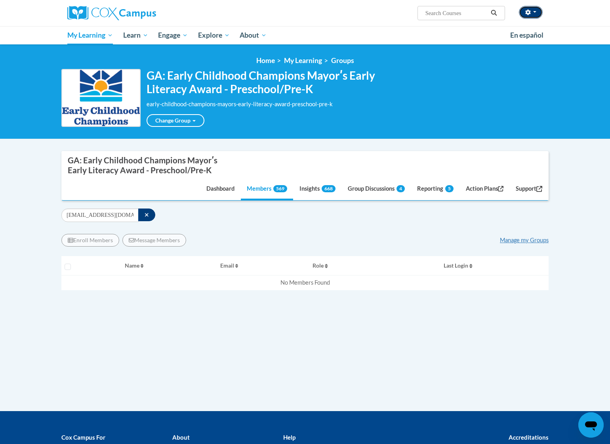
click at [534, 11] on button "button" at bounding box center [531, 12] width 24 height 13
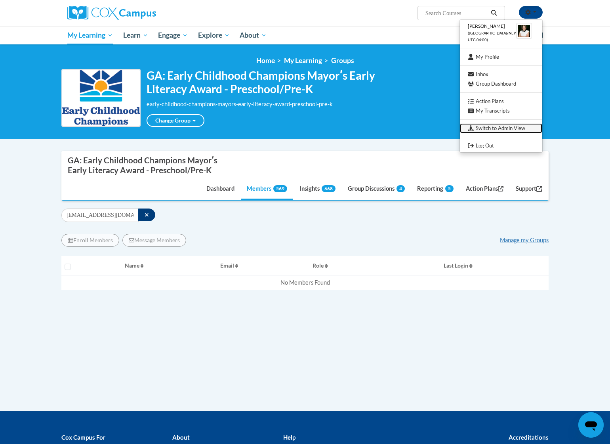
click at [498, 127] on link "Switch to Admin View" at bounding box center [501, 128] width 82 height 10
